Goal: Task Accomplishment & Management: Manage account settings

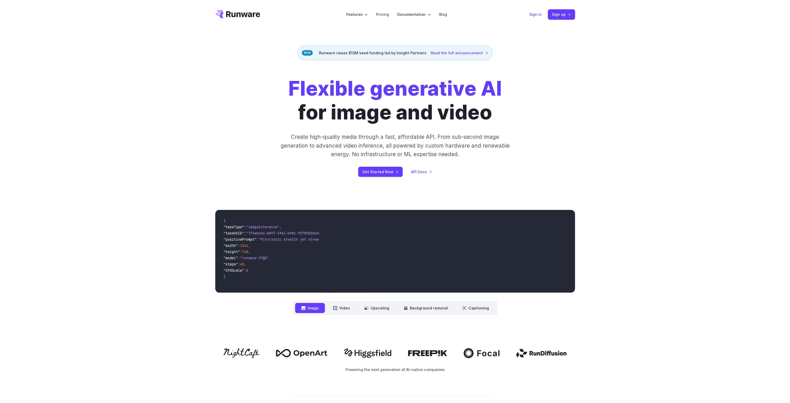
click at [539, 16] on link "Sign in" at bounding box center [536, 14] width 12 height 6
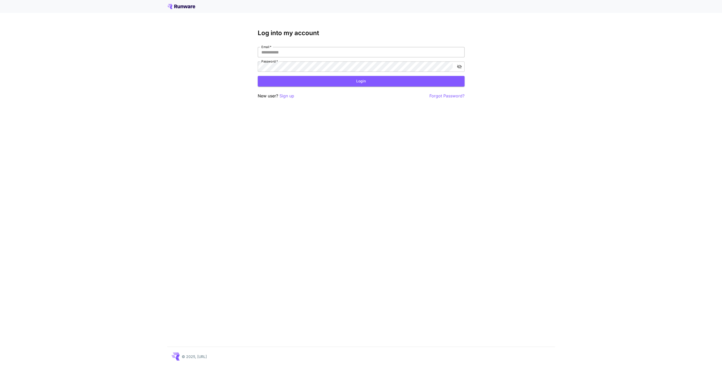
click at [368, 51] on input "Email   *" at bounding box center [361, 52] width 207 height 10
type input "**********"
click button "Login" at bounding box center [361, 81] width 207 height 11
